Goal: Information Seeking & Learning: Learn about a topic

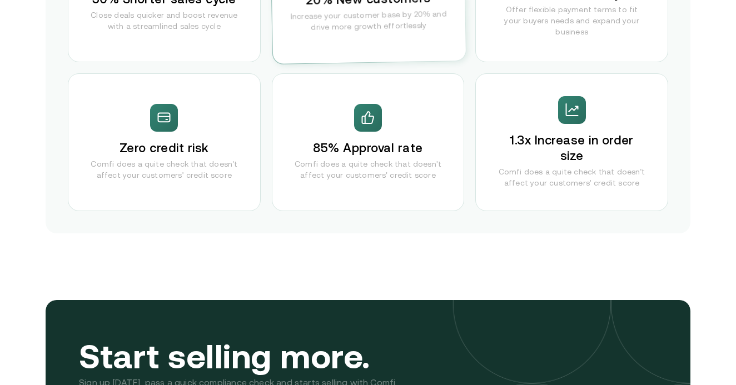
scroll to position [2165, 0]
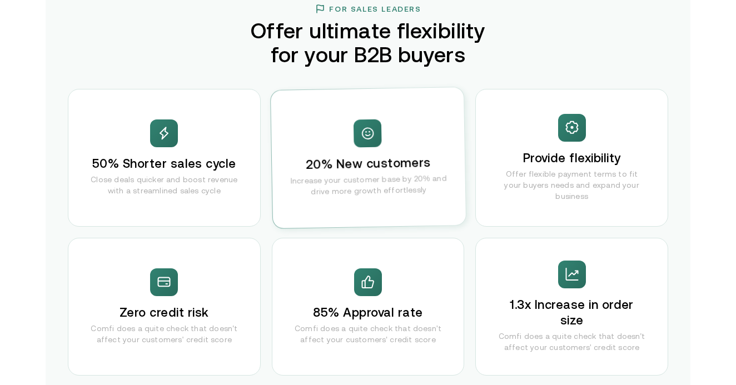
click at [337, 178] on p "Increase your customer base by 20% and drive more growth effortlessly" at bounding box center [368, 184] width 171 height 25
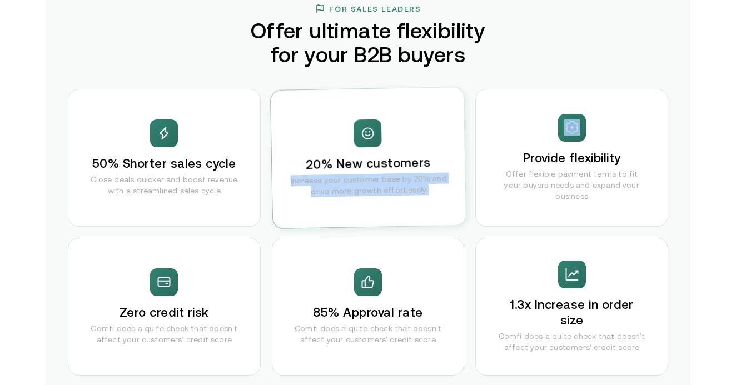
click at [337, 178] on p "Increase your customer base by 20% and drive more growth effortlessly" at bounding box center [368, 184] width 171 height 25
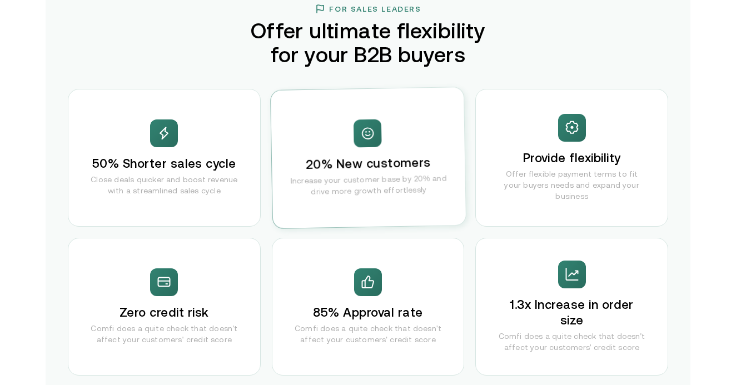
click at [304, 137] on div "20% New customers Increase your customer base by 20% and drive more growth effo…" at bounding box center [368, 157] width 195 height 141
click at [266, 96] on div "50% Shorter sales cycle Close deals quicker and boost revenue with a streamline…" at bounding box center [368, 232] width 601 height 287
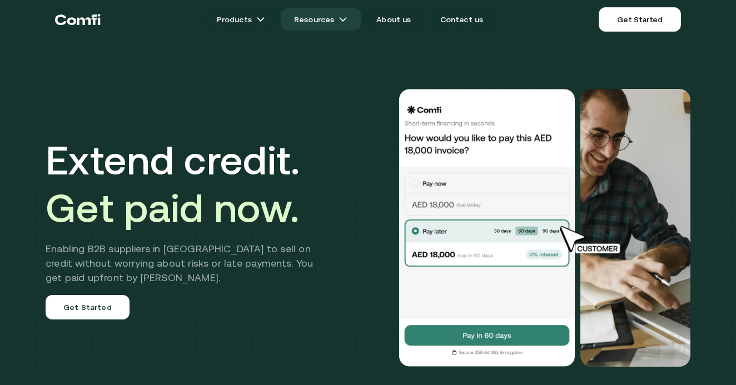
scroll to position [0, 0]
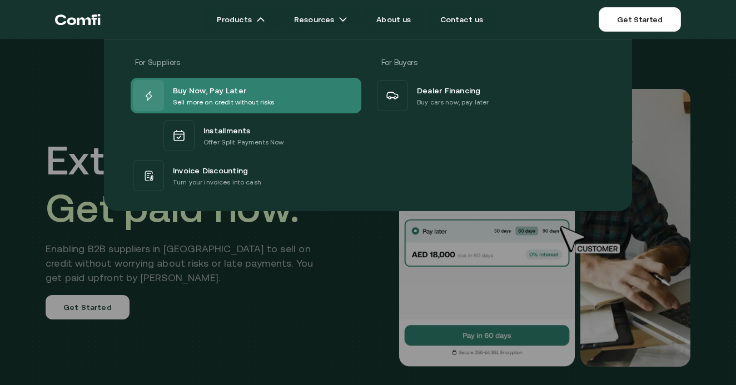
click at [180, 94] on span "Buy Now, Pay Later" at bounding box center [209, 89] width 73 height 13
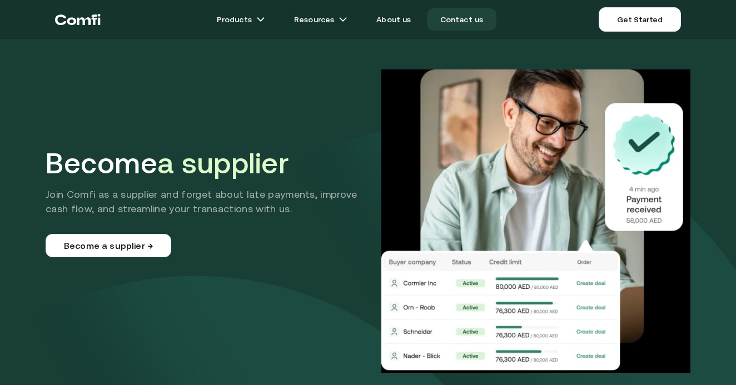
click at [461, 19] on link "Contact us" at bounding box center [462, 19] width 70 height 22
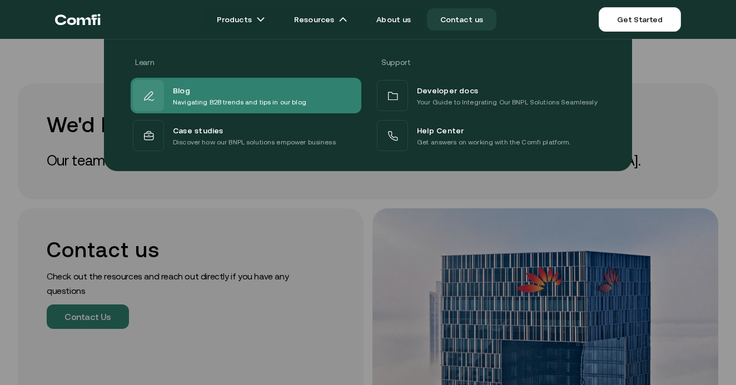
click at [197, 88] on div "Blog" at bounding box center [239, 89] width 133 height 13
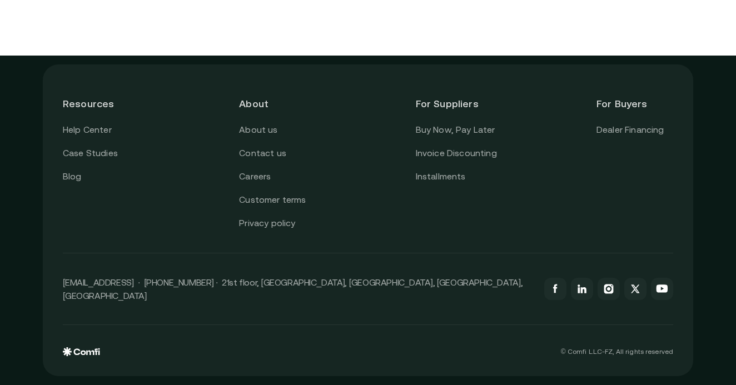
scroll to position [2187, 0]
drag, startPoint x: 200, startPoint y: 87, endPoint x: 242, endPoint y: 159, distance: 83.6
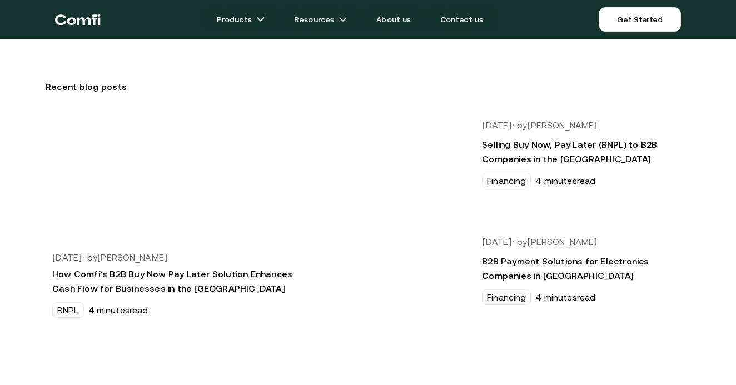
scroll to position [0, 0]
